Goal: Information Seeking & Learning: Find specific fact

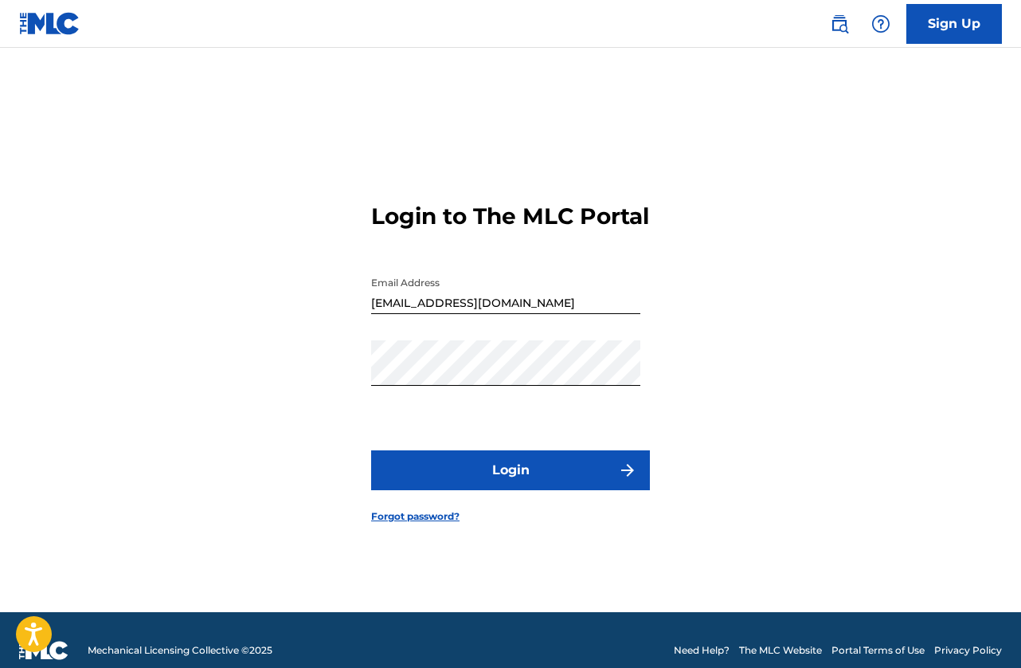
click at [503, 300] on input "[EMAIL_ADDRESS][DOMAIN_NAME]" at bounding box center [505, 290] width 269 height 45
click at [254, 370] on div "Login to The MLC Portal Email Address [EMAIL_ADDRESS][DOMAIN_NAME] Password Log…" at bounding box center [510, 350] width 1021 height 524
click at [460, 467] on button "Login" at bounding box center [510, 470] width 279 height 40
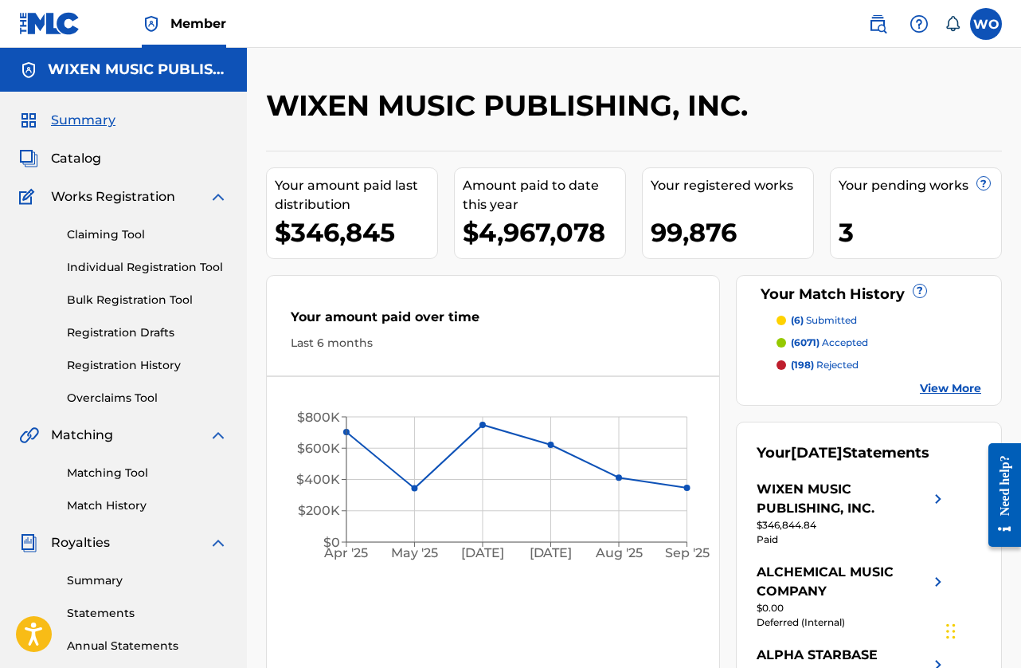
click at [113, 464] on link "Matching Tool" at bounding box center [147, 472] width 161 height 17
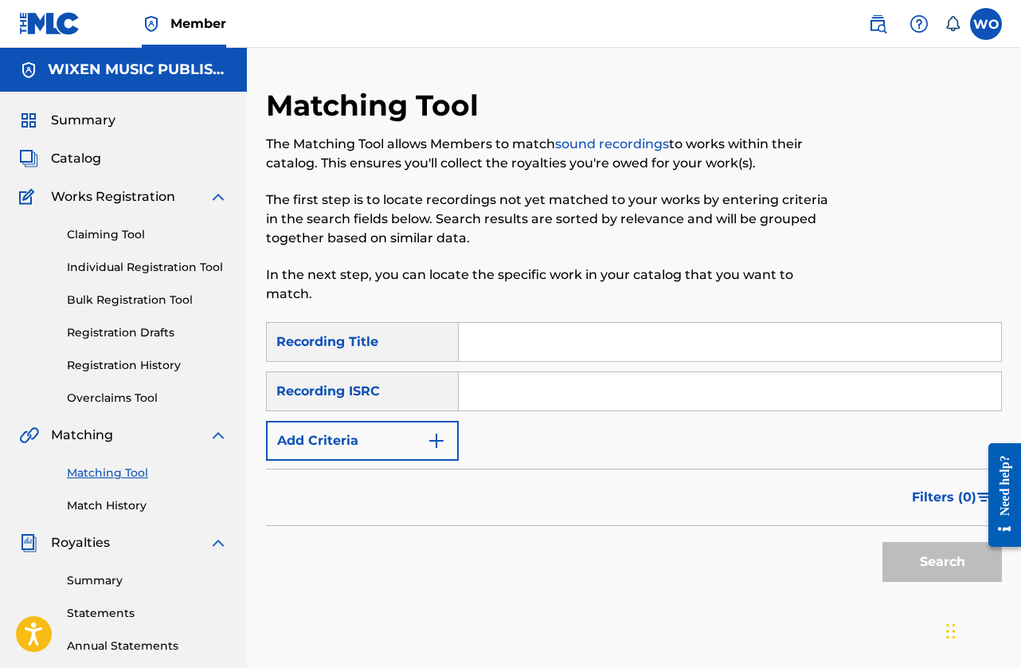
click at [507, 382] on input "Search Form" at bounding box center [730, 391] width 542 height 38
paste input "QZTAU2575573"
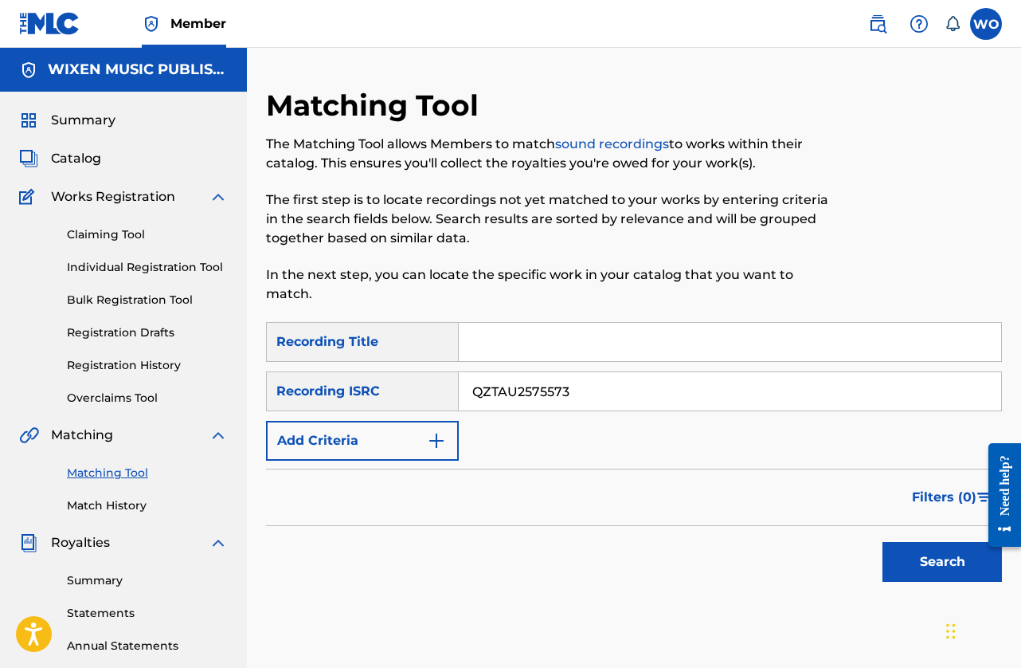
type input "QZTAU2575573"
click at [910, 557] on button "Search" at bounding box center [942, 562] width 119 height 40
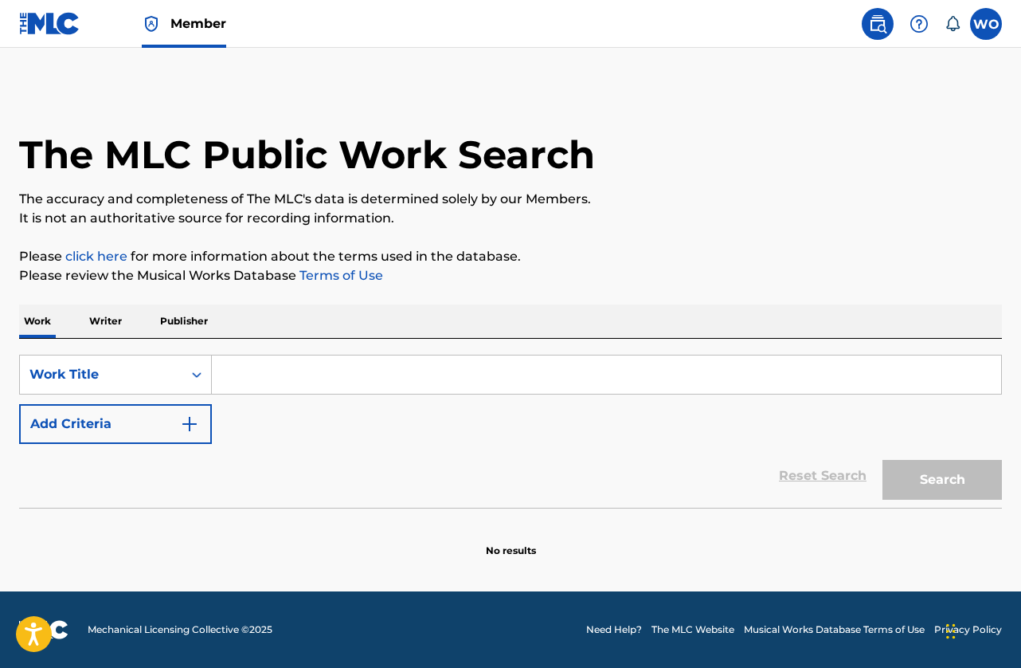
click at [369, 362] on input "Search Form" at bounding box center [606, 374] width 789 height 38
click at [178, 315] on p "Publisher" at bounding box center [183, 320] width 57 height 33
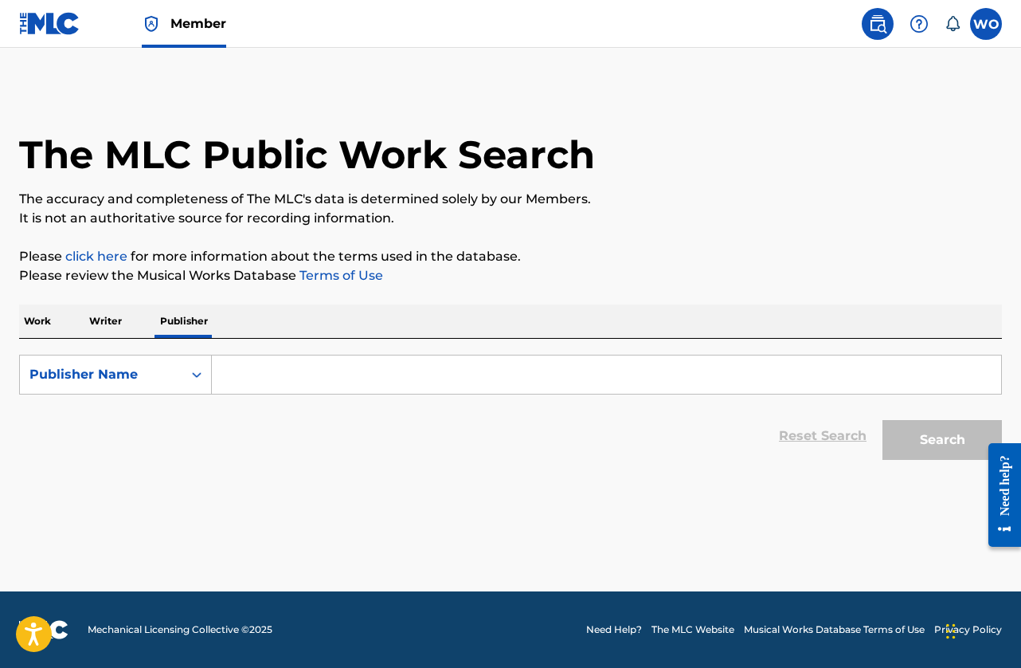
click at [261, 372] on input "Search Form" at bounding box center [606, 374] width 789 height 38
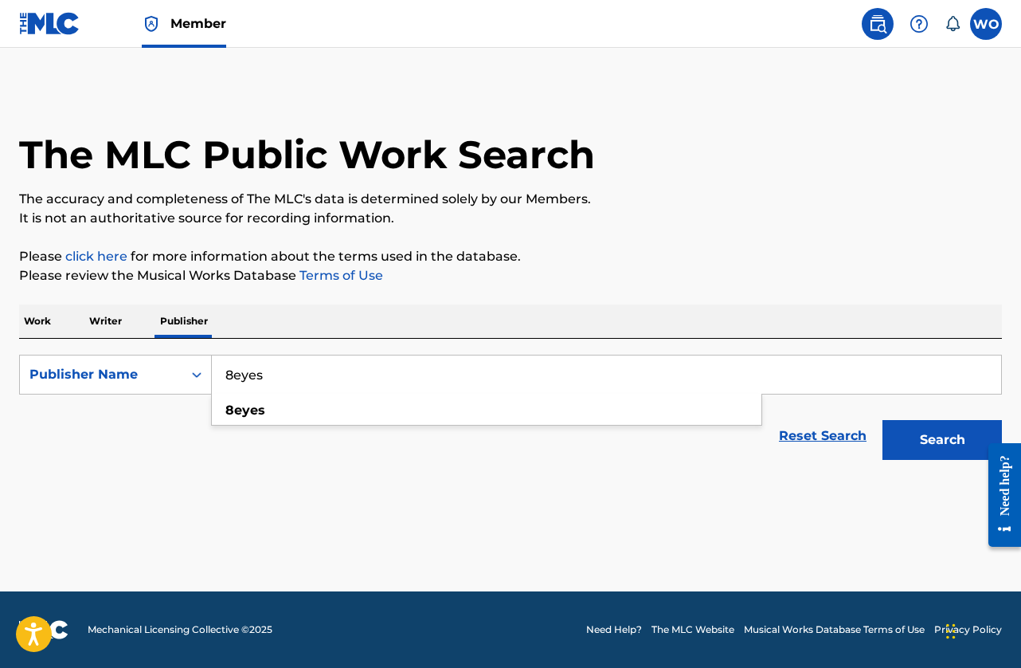
type input "8eyes"
click at [907, 444] on button "Search" at bounding box center [942, 440] width 119 height 40
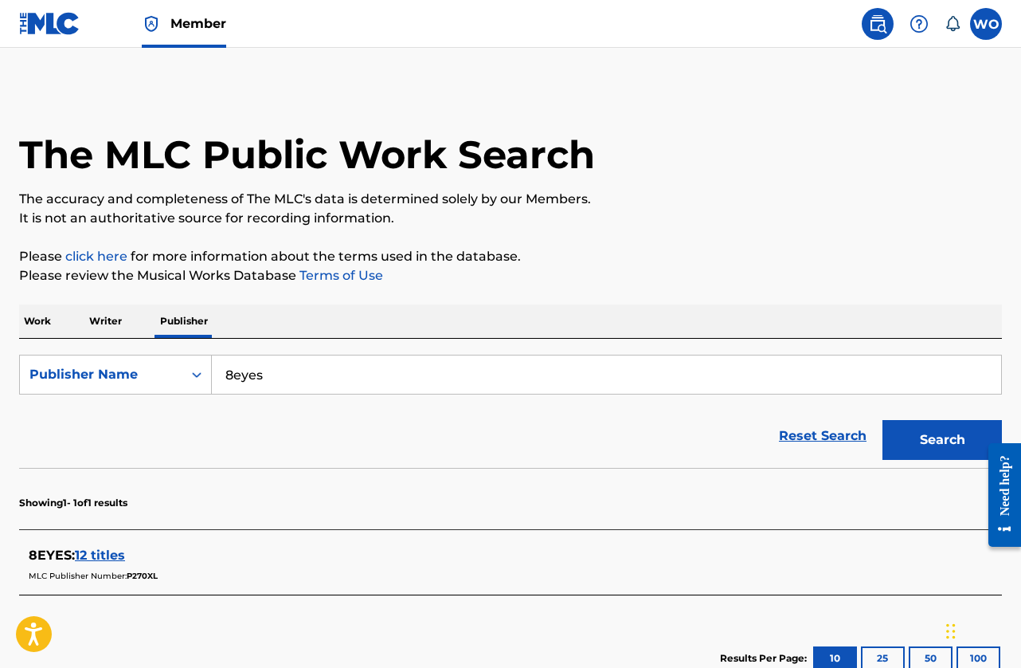
click at [101, 550] on span "12 titles" at bounding box center [100, 554] width 50 height 15
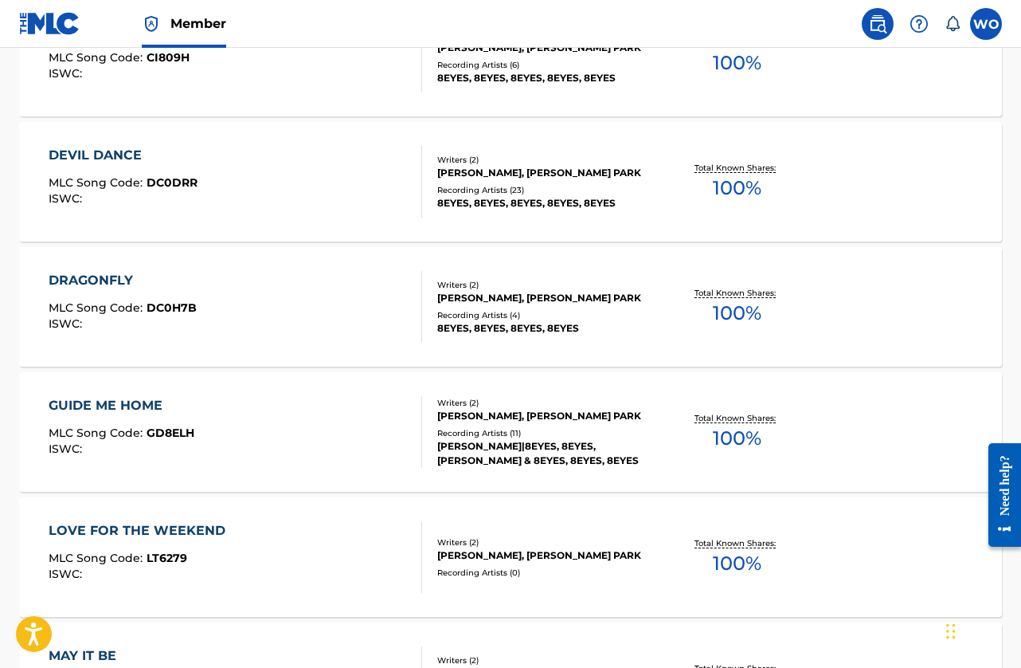
scroll to position [1195, 0]
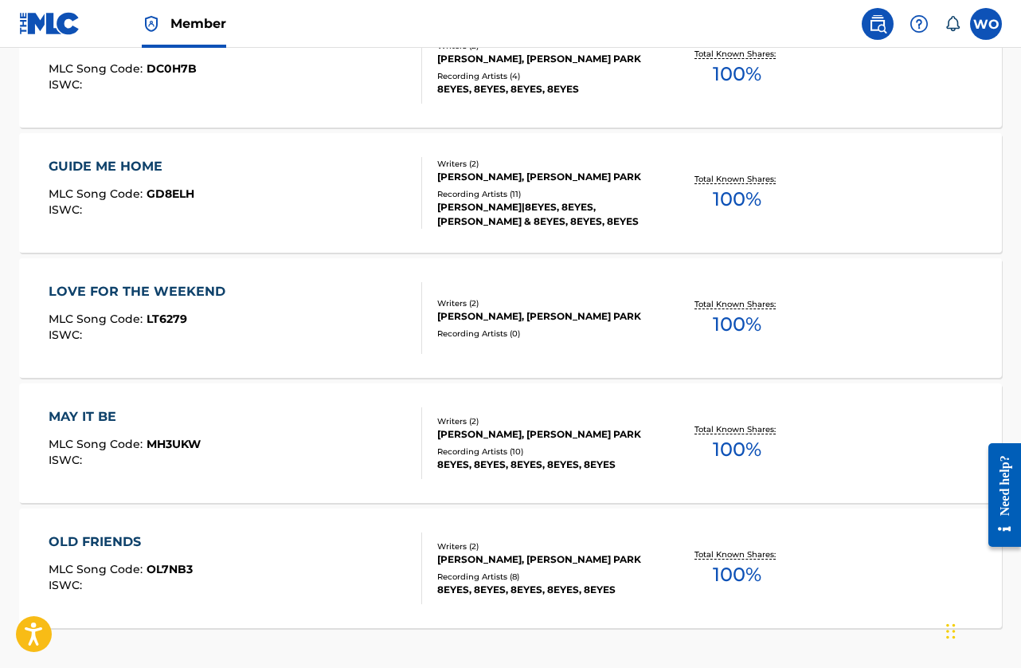
click at [265, 546] on div "OLD FRIENDS MLC Song Code : OL7NB3 ISWC :" at bounding box center [236, 568] width 374 height 72
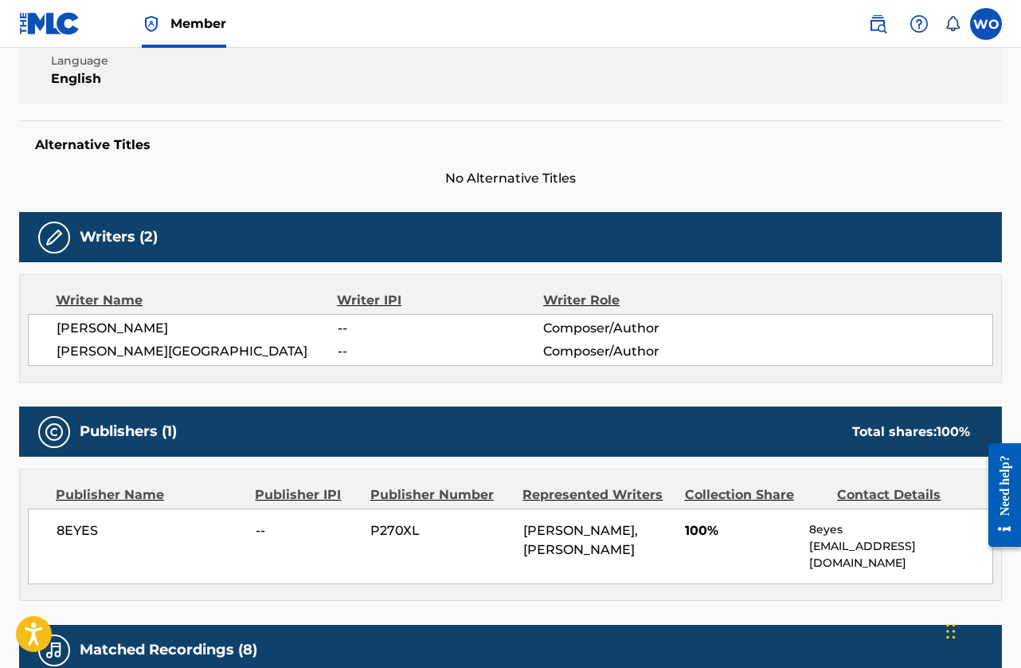
scroll to position [30, 0]
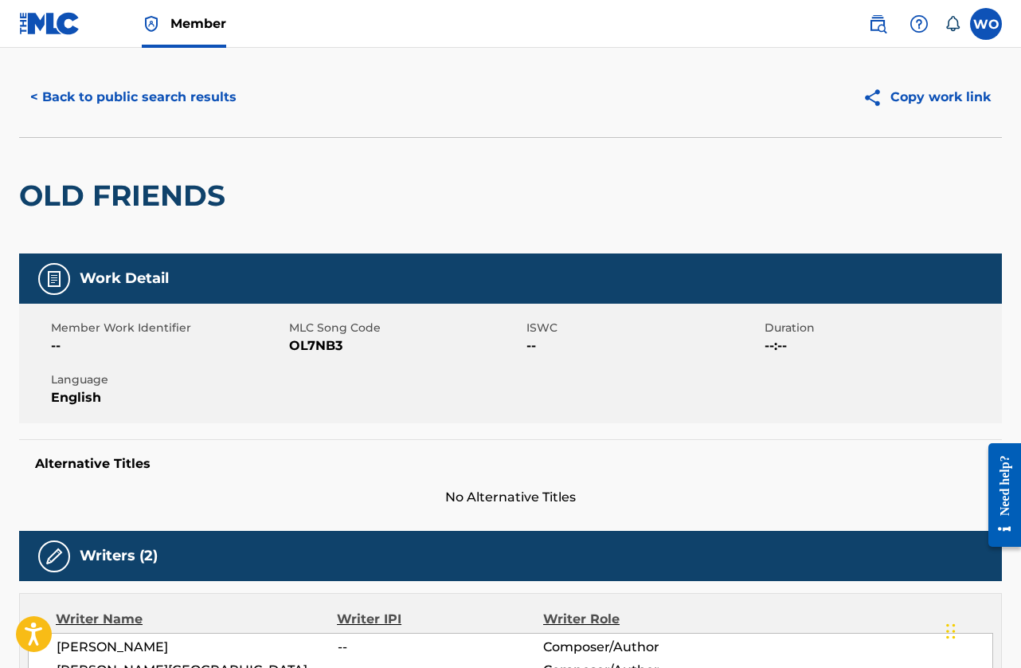
click at [128, 108] on button "< Back to public search results" at bounding box center [133, 97] width 229 height 40
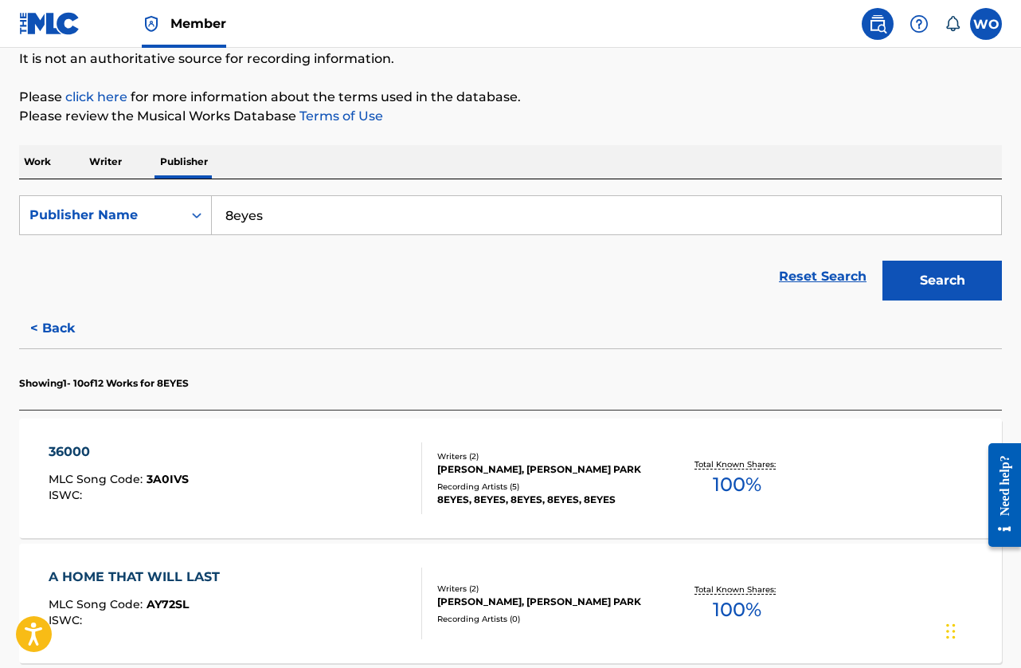
scroll to position [239, 0]
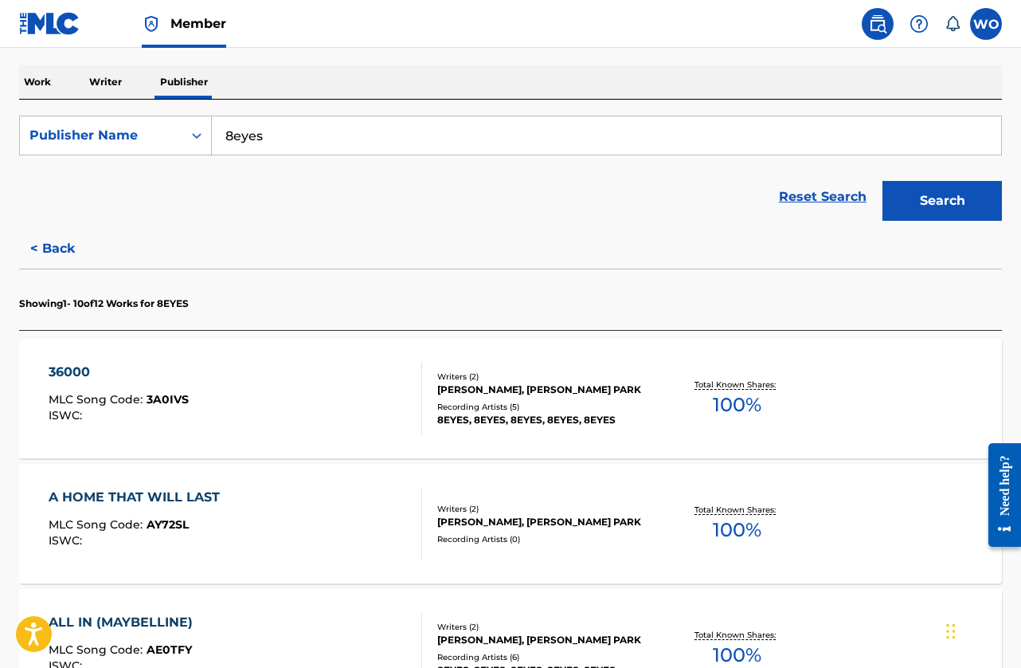
click at [43, 76] on p "Work" at bounding box center [37, 81] width 37 height 33
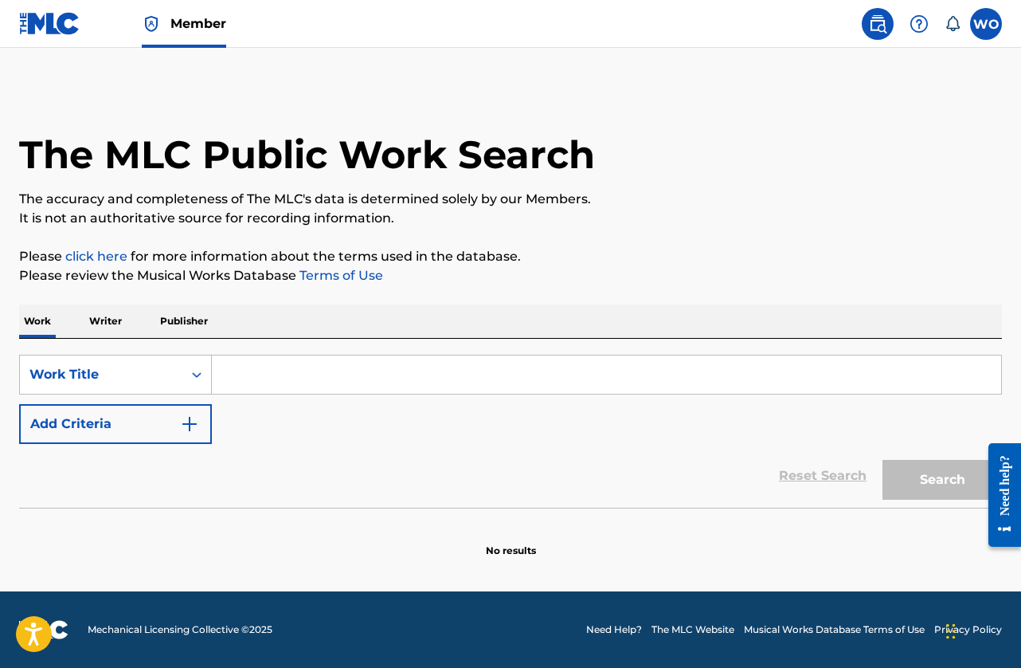
click at [295, 384] on input "Search Form" at bounding box center [606, 374] width 789 height 38
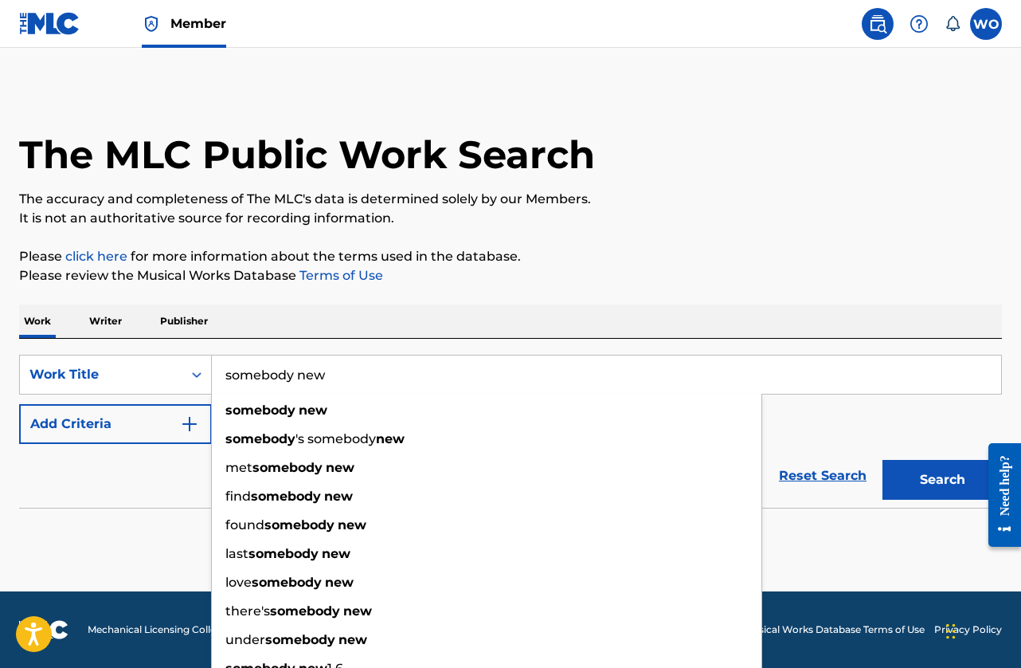
type input "somebody new"
click at [75, 425] on button "Add Criteria" at bounding box center [115, 424] width 193 height 40
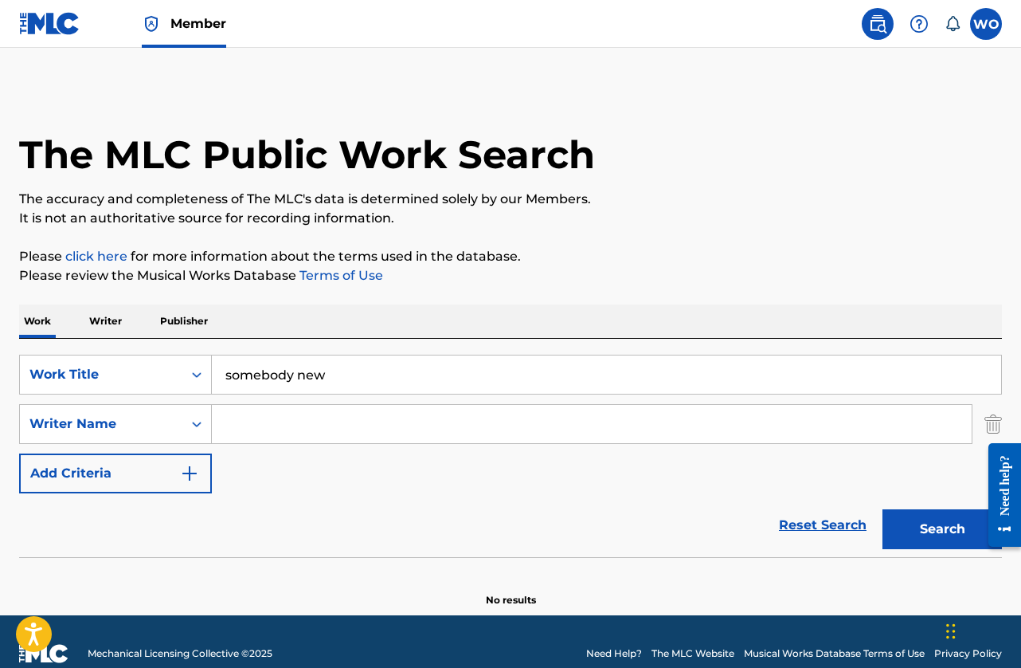
click at [253, 417] on input "Search Form" at bounding box center [592, 424] width 760 height 38
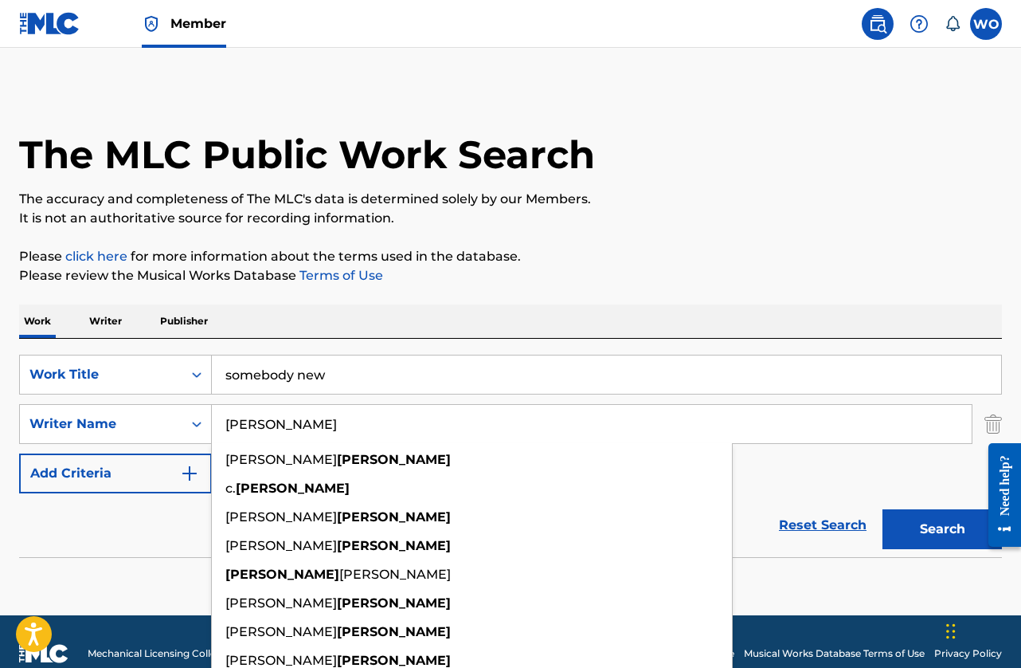
click at [883, 509] on button "Search" at bounding box center [942, 529] width 119 height 40
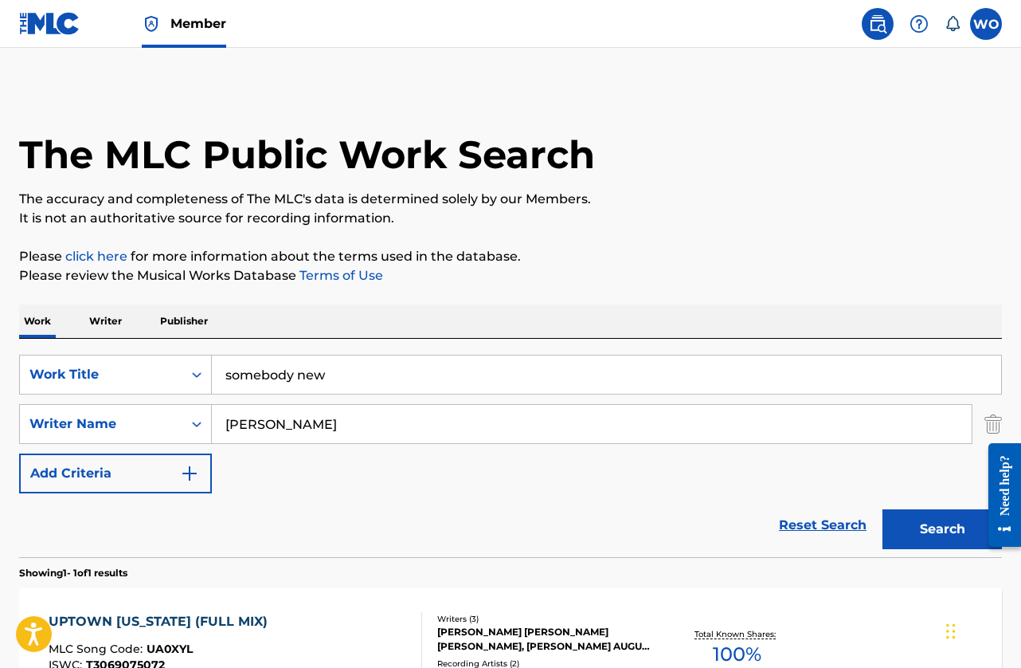
scroll to position [199, 0]
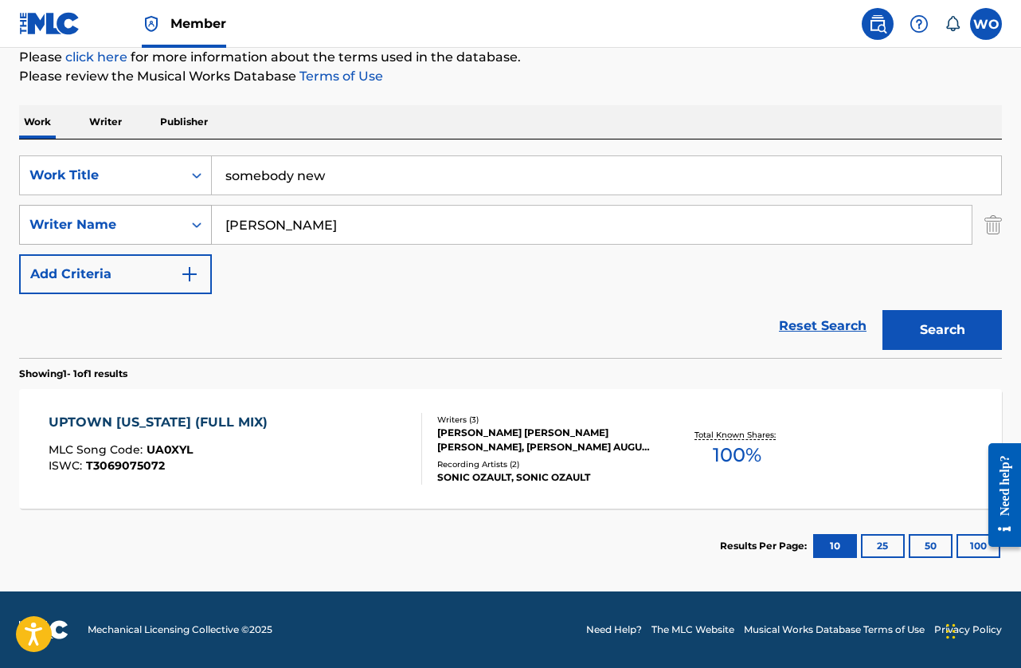
drag, startPoint x: 295, startPoint y: 223, endPoint x: 206, endPoint y: 225, distance: 88.4
click at [206, 225] on div "SearchWithCriteria4b73f7be-fe9b-4d52-aef4-21d03e17fb60 Writer Name wackerman" at bounding box center [510, 225] width 983 height 40
click at [883, 310] on button "Search" at bounding box center [942, 330] width 119 height 40
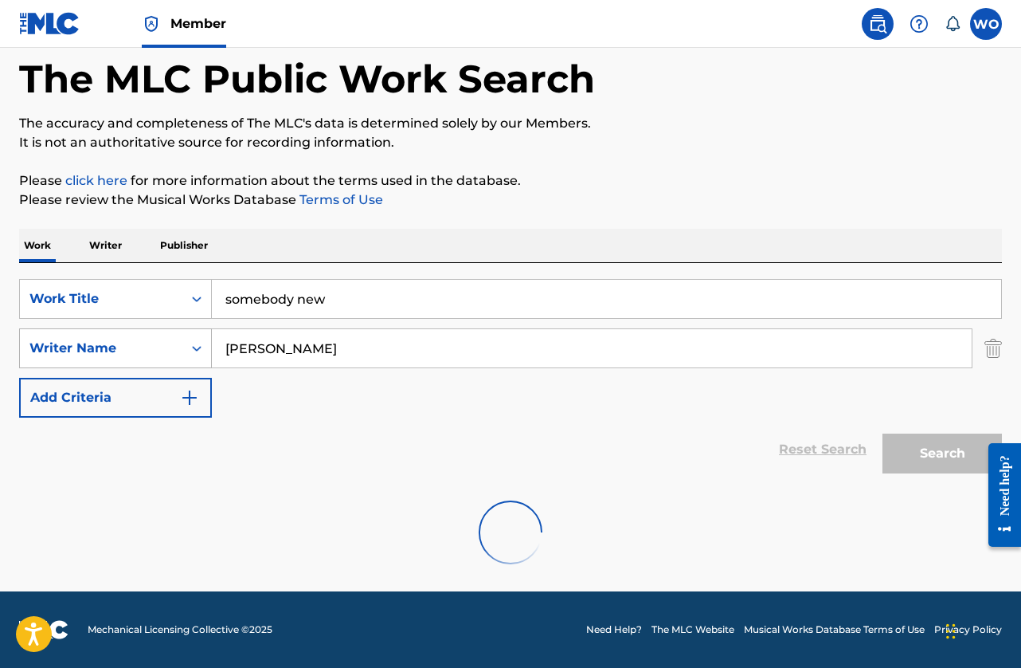
scroll to position [76, 0]
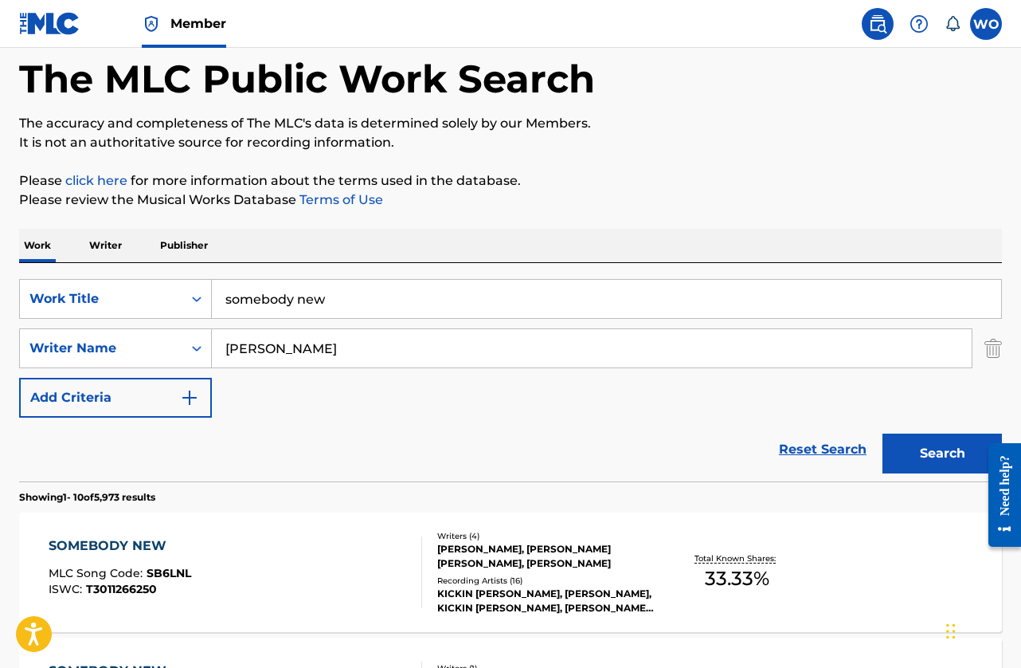
click at [122, 445] on div "Reset Search Search" at bounding box center [510, 449] width 983 height 64
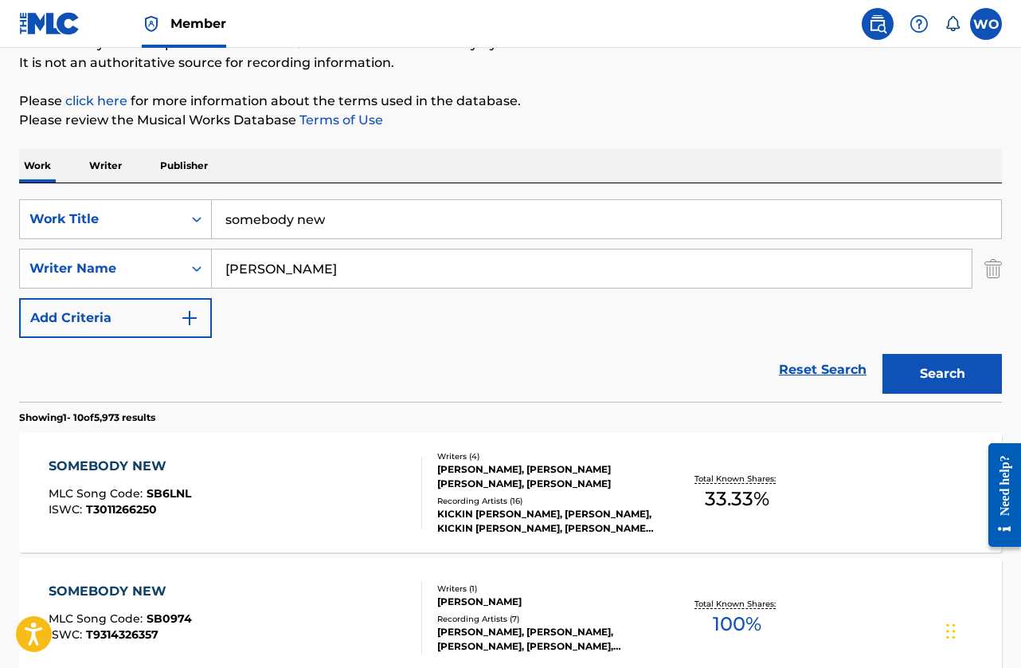
scroll to position [235, 0]
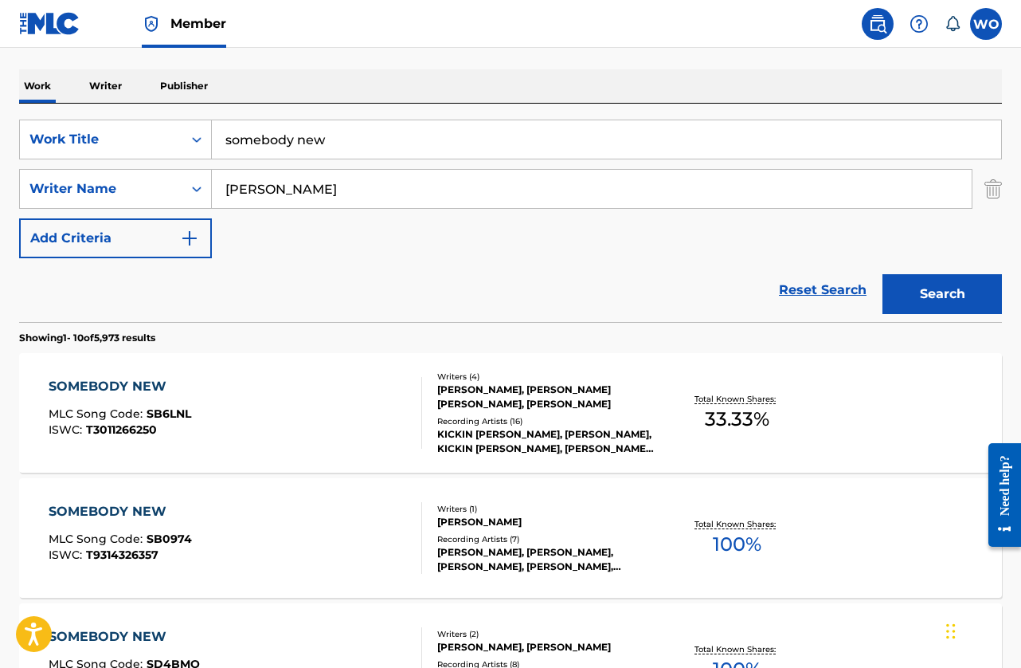
click at [307, 199] on input "james" at bounding box center [592, 189] width 760 height 38
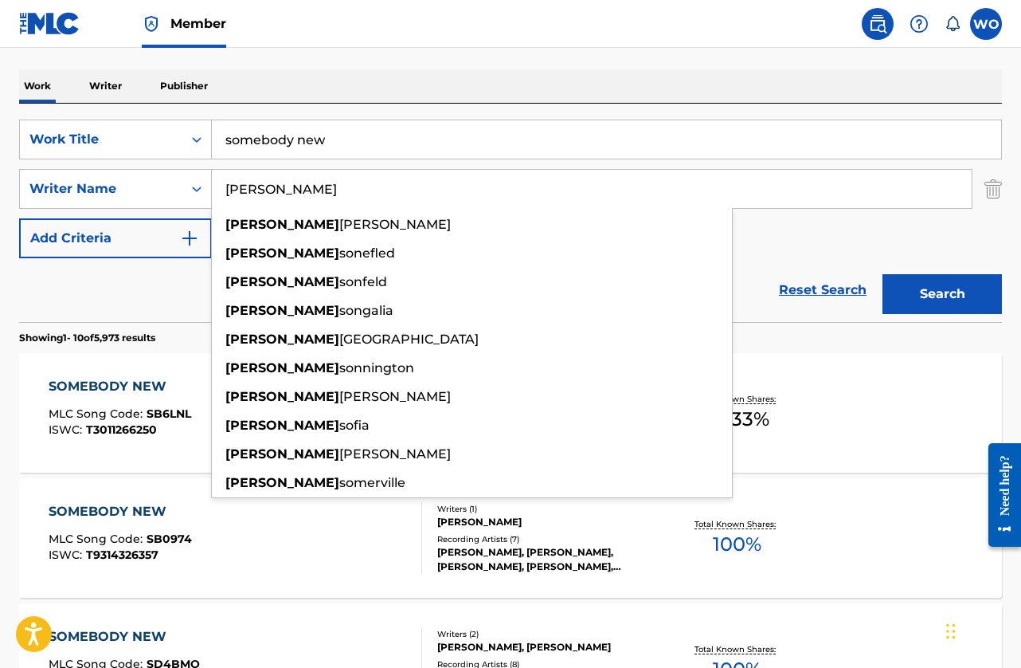
type input "james sophia"
click at [883, 274] on button "Search" at bounding box center [942, 294] width 119 height 40
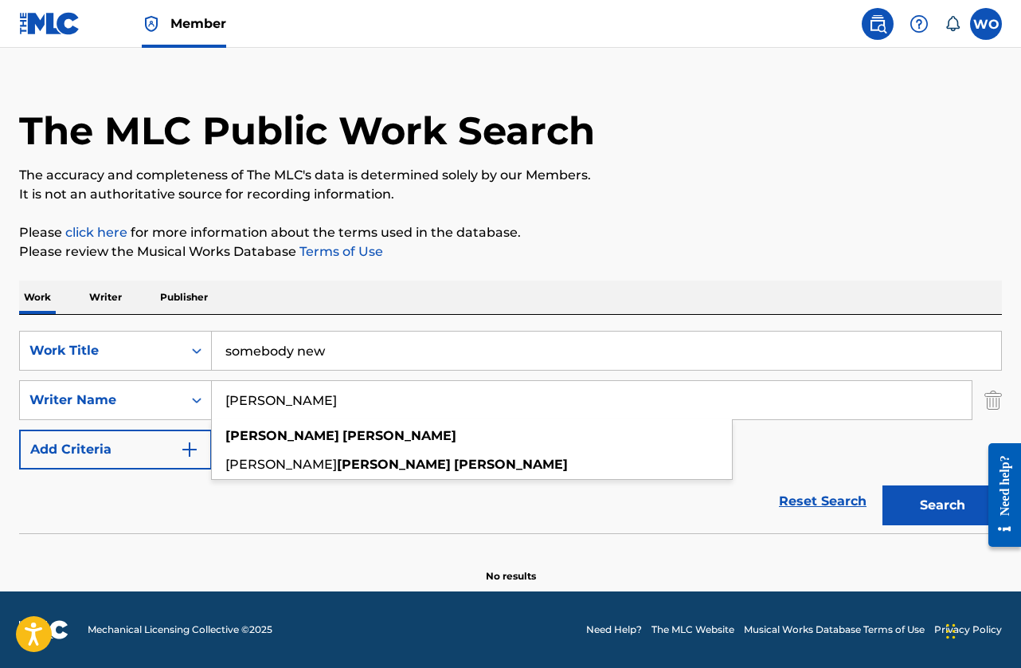
scroll to position [24, 0]
click at [182, 494] on div "Reset Search Search" at bounding box center [510, 501] width 983 height 64
drag, startPoint x: 360, startPoint y: 403, endPoint x: 186, endPoint y: 379, distance: 175.3
click at [186, 379] on div "SearchWithCriteriacd309e7f-ebe1-4b1a-a6f2-58ff5daf7d6b Work Title somebody new …" at bounding box center [510, 400] width 983 height 139
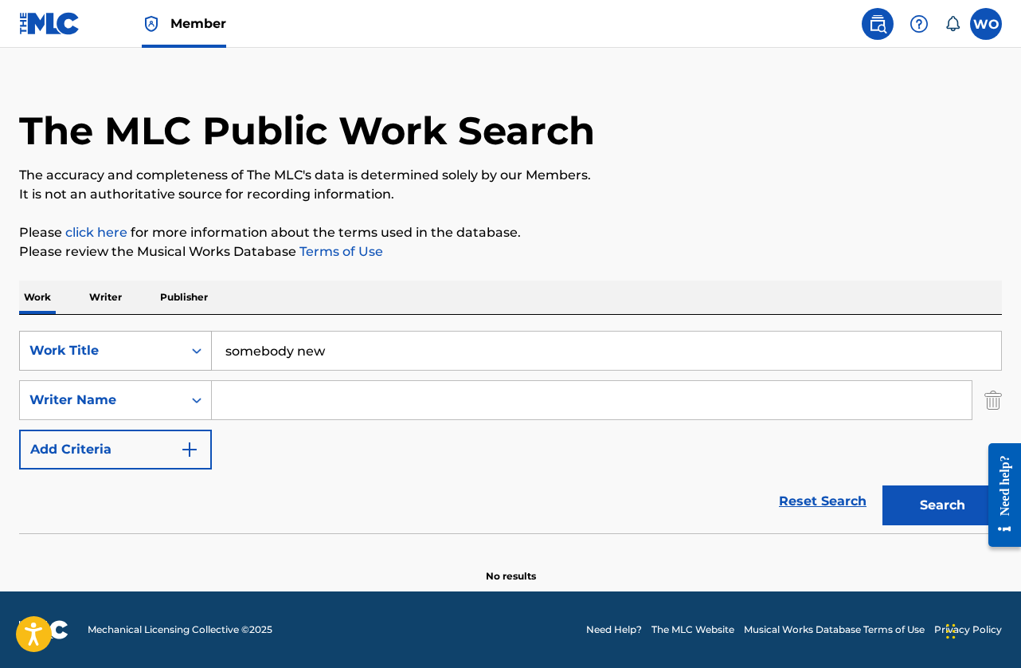
drag, startPoint x: 250, startPoint y: 360, endPoint x: 128, endPoint y: 362, distance: 121.9
click at [128, 362] on div "SearchWithCriteriacd309e7f-ebe1-4b1a-a6f2-58ff5daf7d6b Work Title somebody new" at bounding box center [510, 351] width 983 height 40
click at [387, 514] on div "Reset Search Search" at bounding box center [510, 501] width 983 height 64
